Goal: Task Accomplishment & Management: Manage account settings

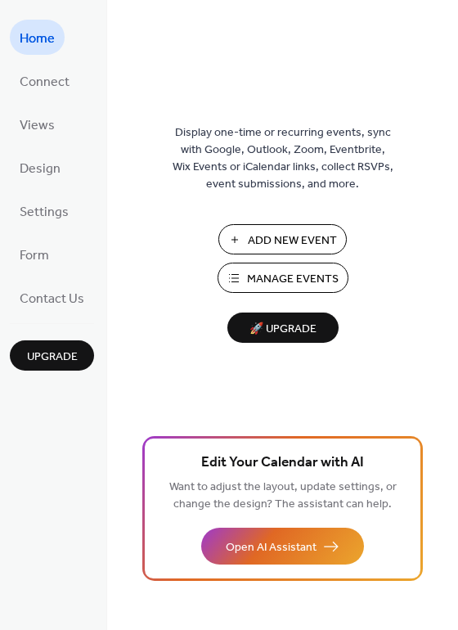
click at [291, 281] on span "Manage Events" at bounding box center [293, 279] width 92 height 17
click at [291, 273] on span "Manage Events" at bounding box center [293, 279] width 92 height 17
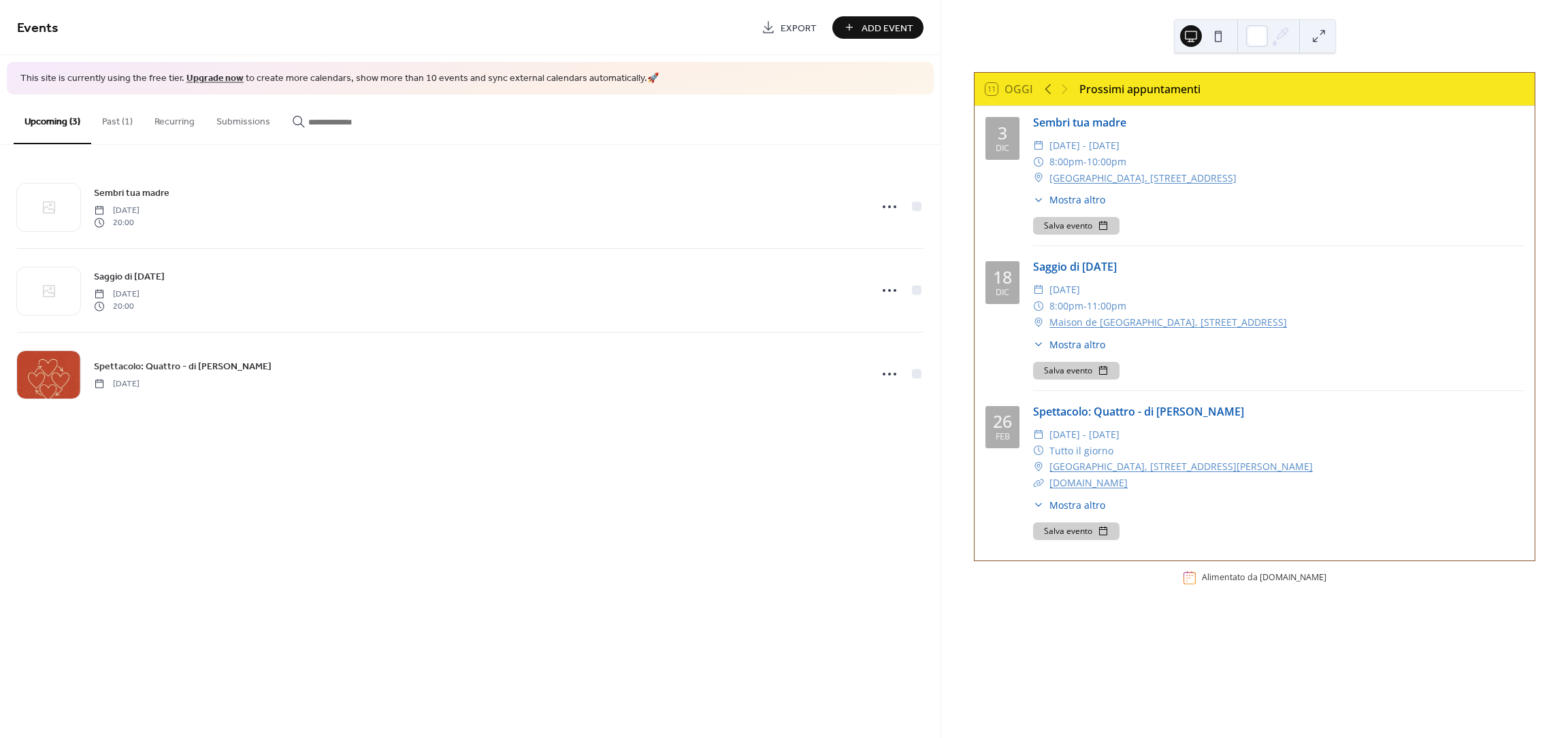
click at [116, 121] on button "Past (1)" at bounding box center [117, 119] width 52 height 48
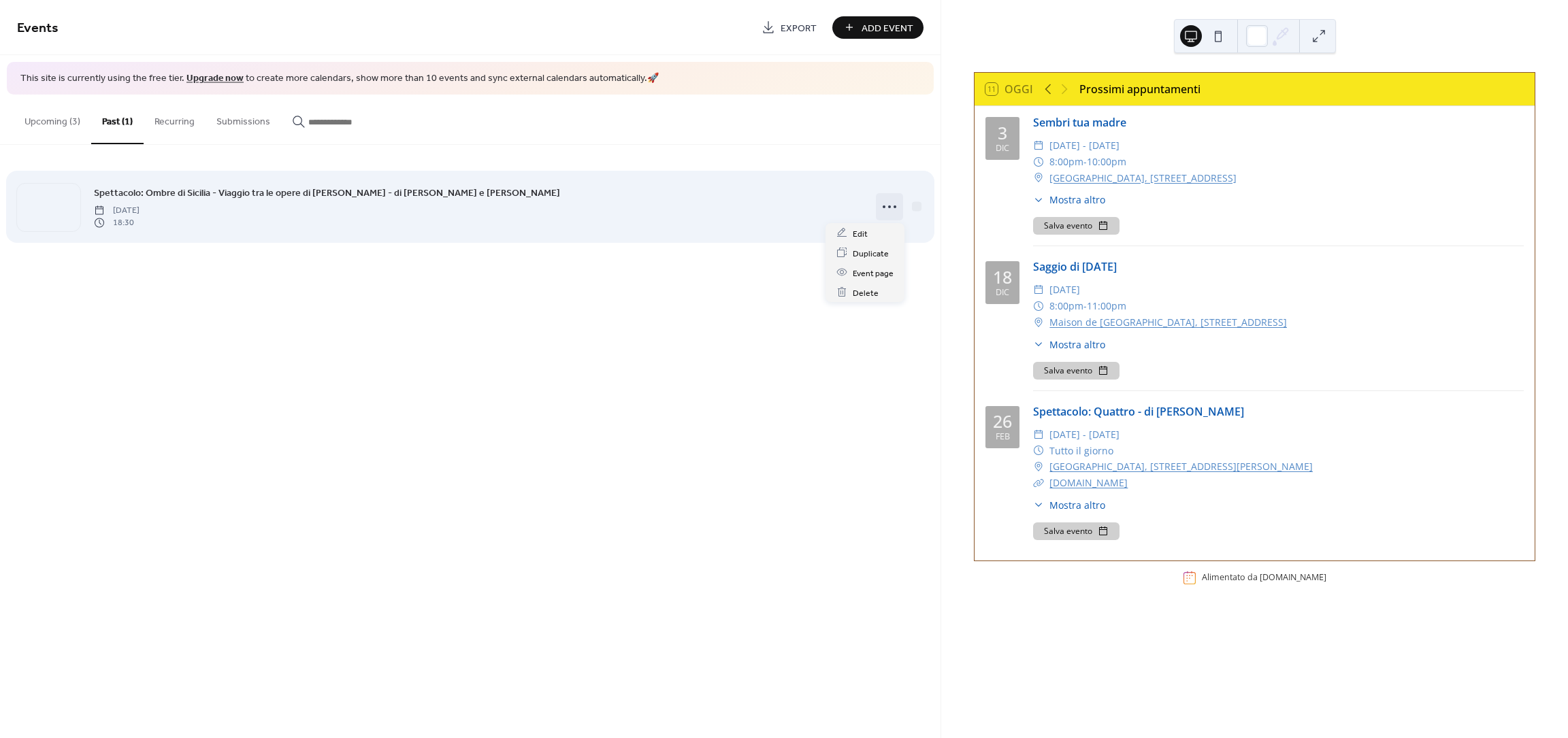
click at [890, 205] on circle at bounding box center [889, 206] width 2 height 2
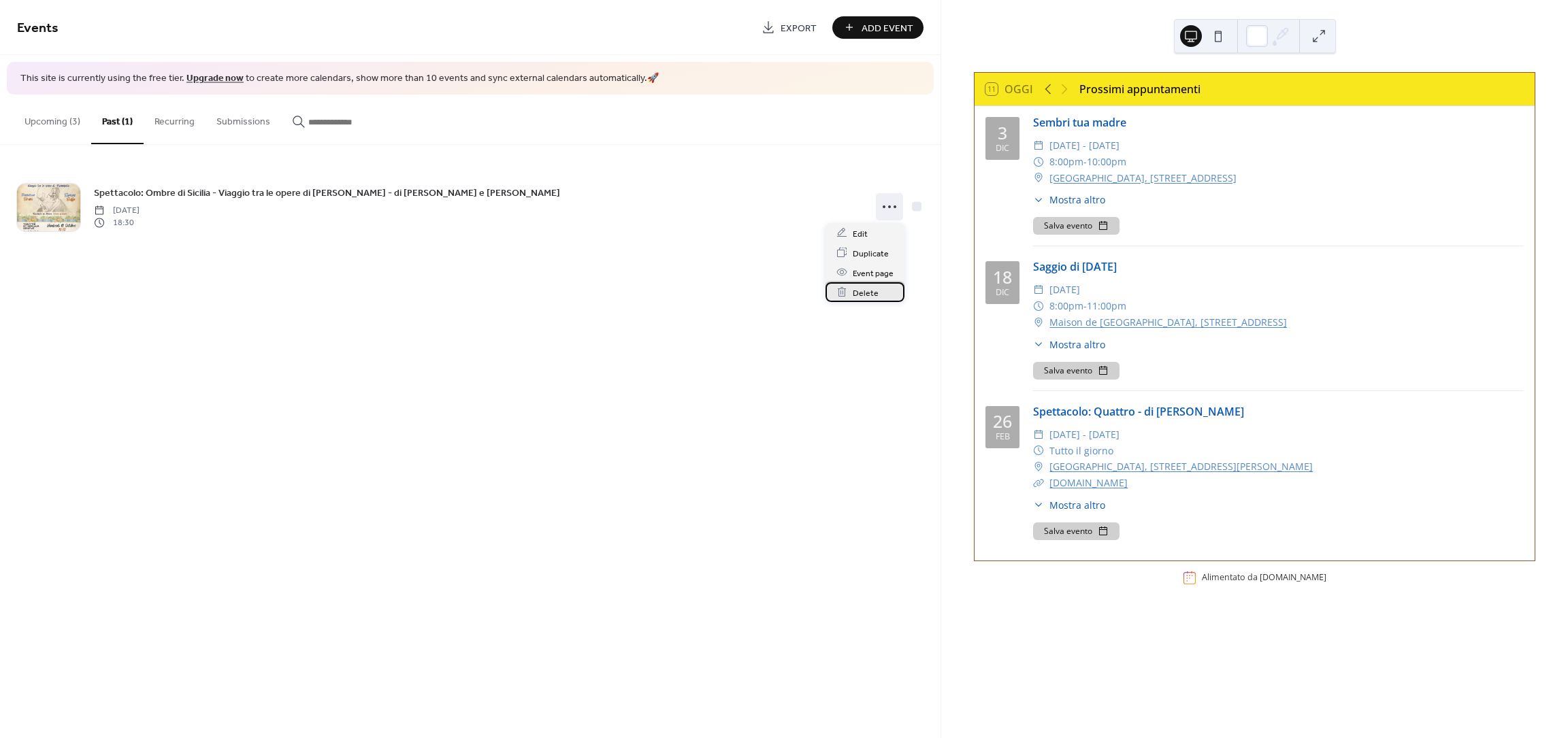
click at [869, 293] on span "Delete" at bounding box center [865, 293] width 26 height 14
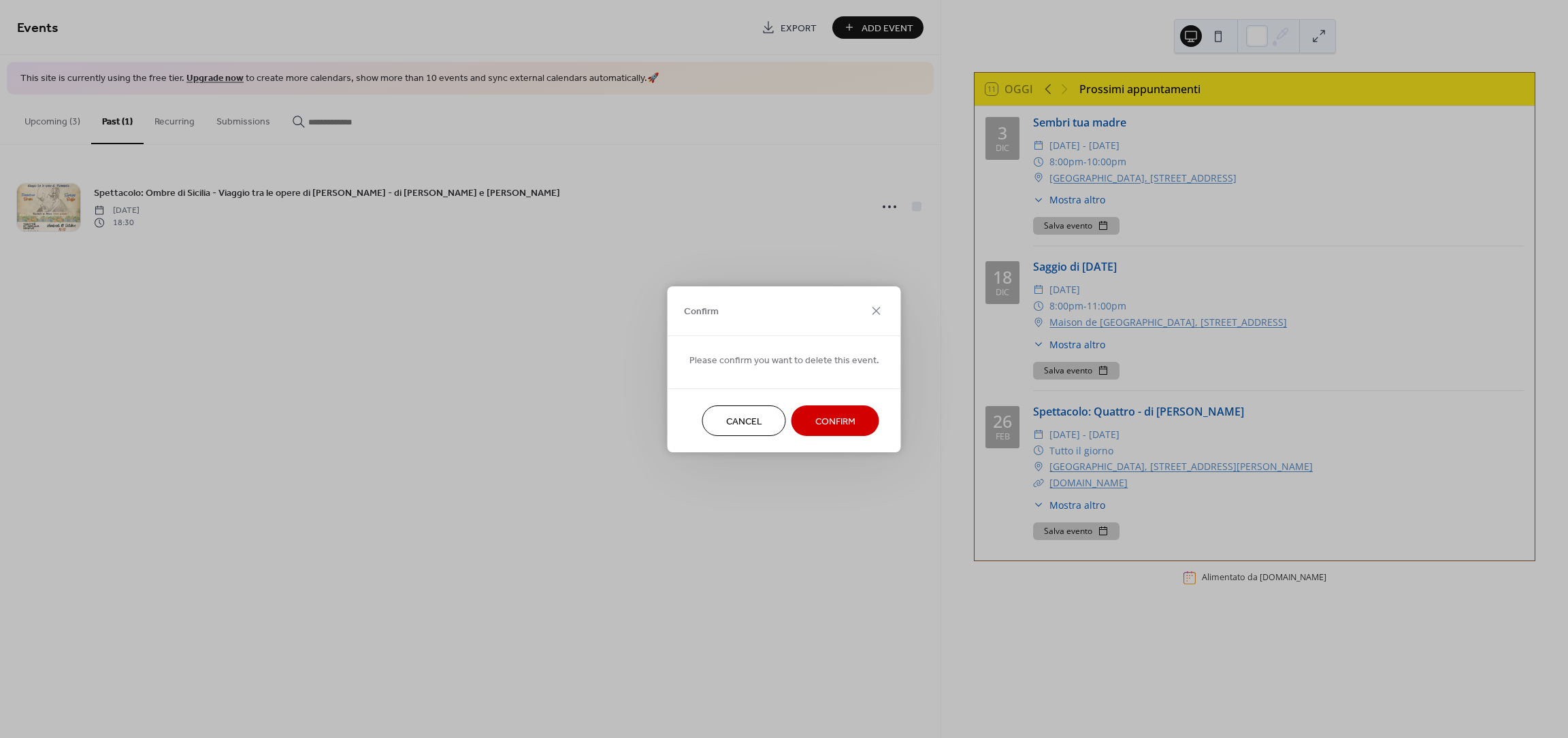
click at [851, 417] on span "Confirm" at bounding box center [836, 421] width 40 height 14
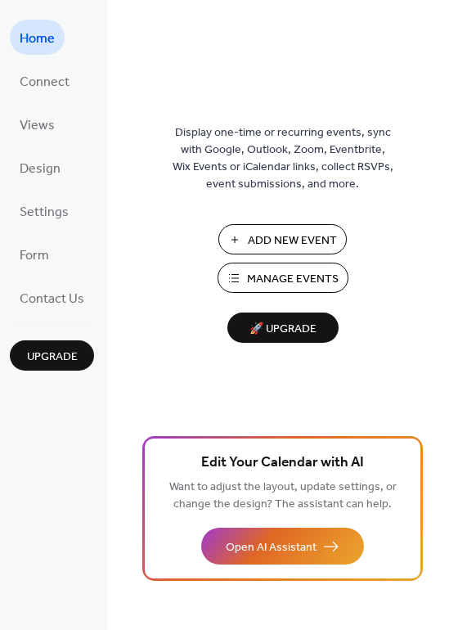
click at [298, 281] on span "Manage Events" at bounding box center [293, 279] width 92 height 17
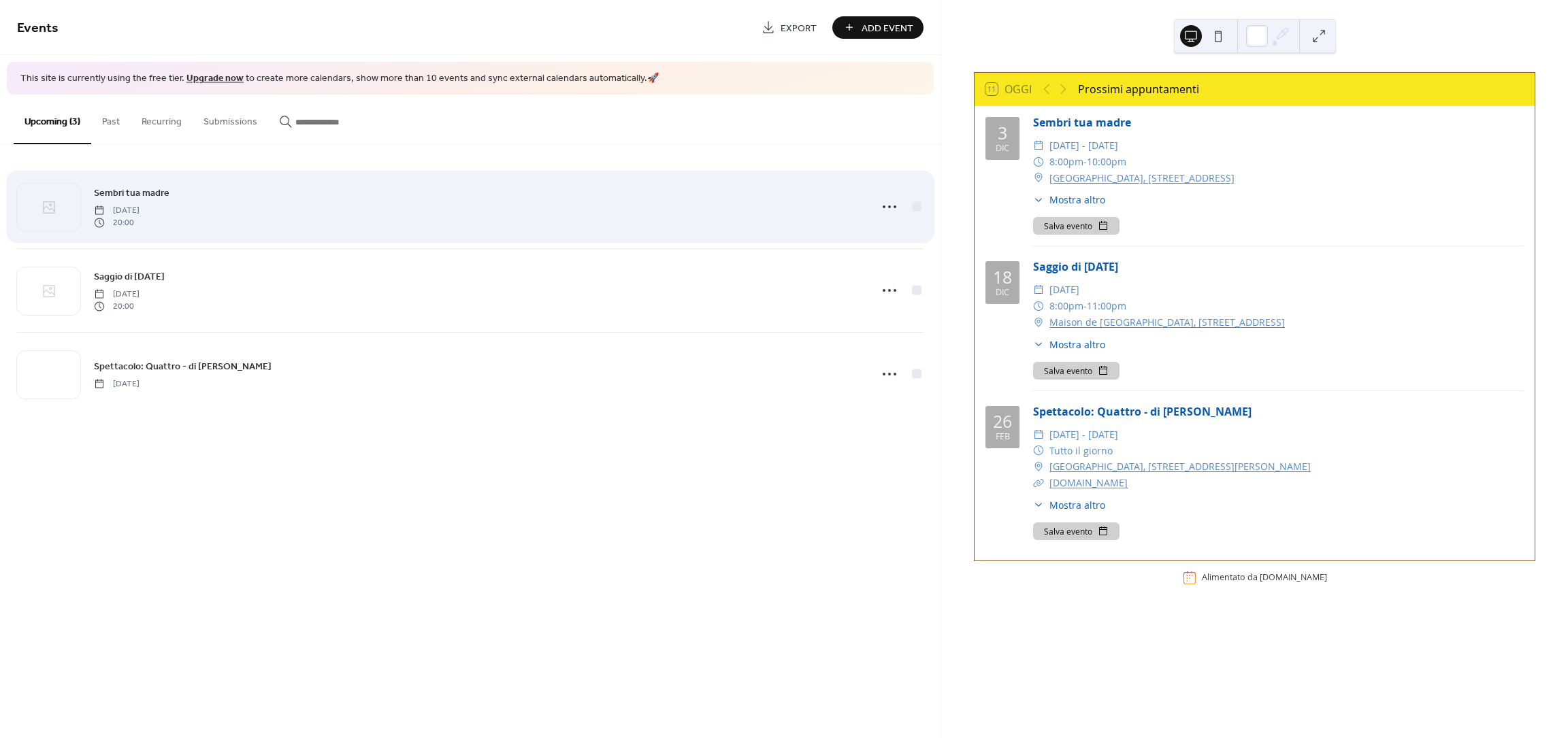
click at [141, 192] on span "Sembri tua madre" at bounding box center [131, 192] width 76 height 14
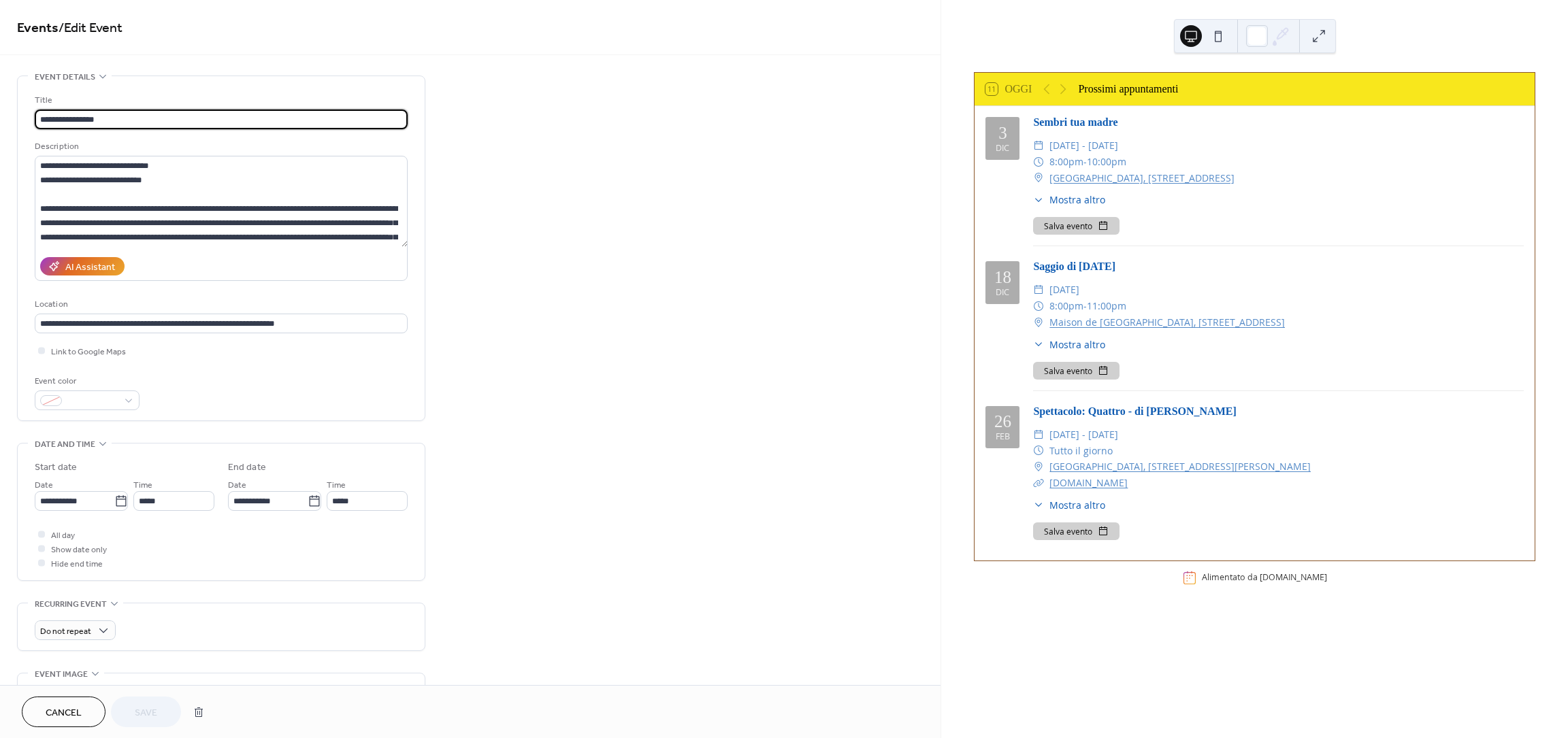
click at [37, 118] on input "**********" at bounding box center [221, 120] width 373 height 20
type input "**********"
click at [152, 700] on button "Save" at bounding box center [145, 711] width 70 height 31
